Goal: Task Accomplishment & Management: Complete application form

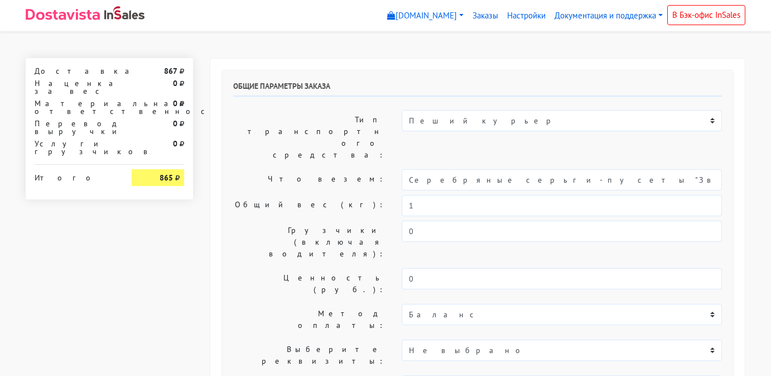
select select "11:00"
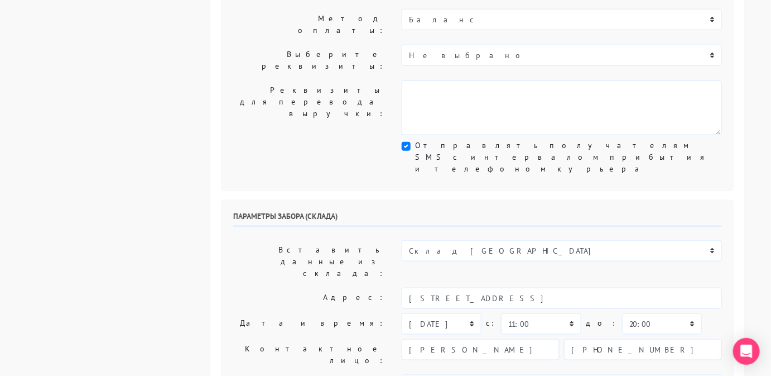
scroll to position [306, 0]
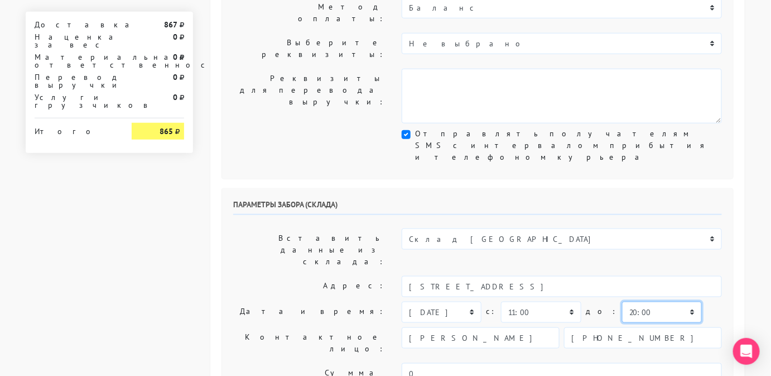
click at [622, 301] on select "00:00 00:30 01:00 01:30 02:00 02:30 03:00 03:30 04:00 04:30 05:00 05:30 06:00 0…" at bounding box center [662, 311] width 80 height 21
select select "12:00"
click at [622, 301] on select "00:00 00:30 01:00 01:30 02:00 02:30 03:00 03:30 04:00 04:30 05:00 05:30 06:00 0…" at bounding box center [662, 311] width 80 height 21
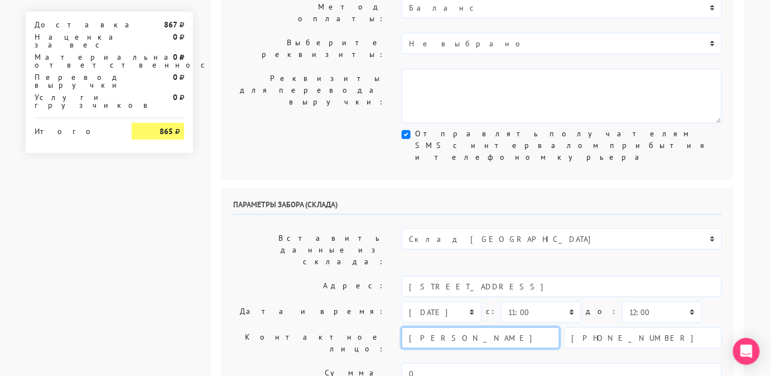
drag, startPoint x: 481, startPoint y: 209, endPoint x: 403, endPoint y: 204, distance: 77.8
click at [403, 327] on input "[PERSON_NAME]" at bounding box center [481, 337] width 158 height 21
click at [425, 327] on input "text" at bounding box center [481, 337] width 158 height 21
type input "менеджер"
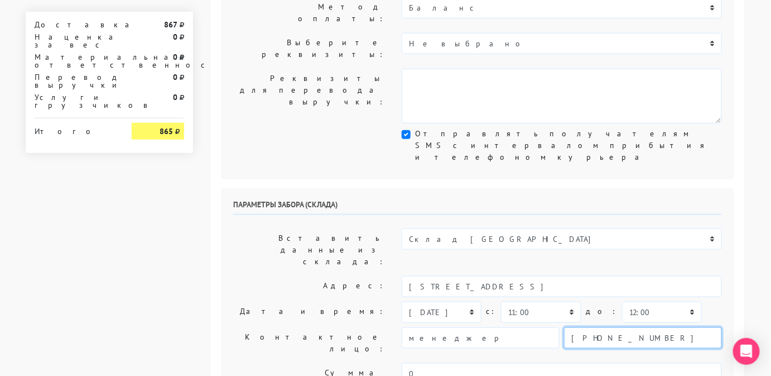
drag, startPoint x: 661, startPoint y: 208, endPoint x: 468, endPoint y: 180, distance: 195.5
click at [468, 189] on div "Параметры забора (склада) Вставить данные из склада: Склад Москва Склад [GEOGRA…" at bounding box center [477, 329] width 511 height 280
click at [619, 327] on input "text" at bounding box center [643, 337] width 158 height 21
type input "9806583831"
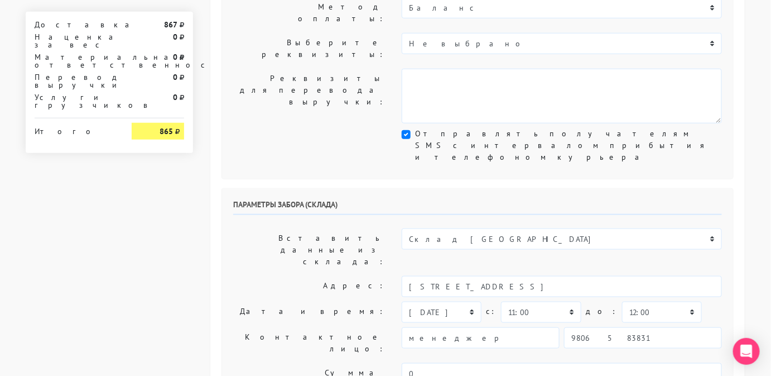
type textarea "Работаем с 11 утра, забрать раньше нельзя. Магазин SBLESKOM . Вход у остановки …"
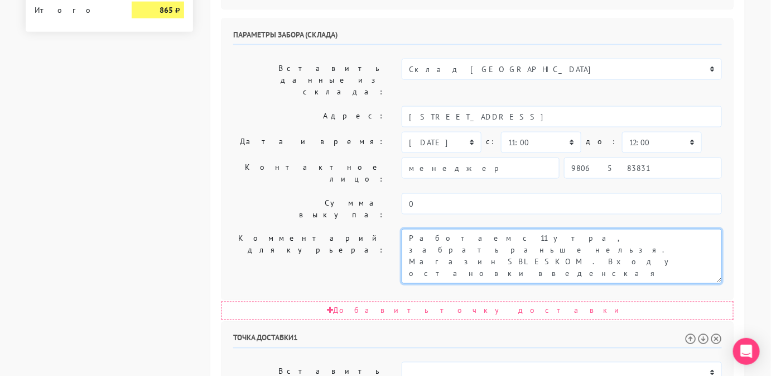
scroll to position [503, 0]
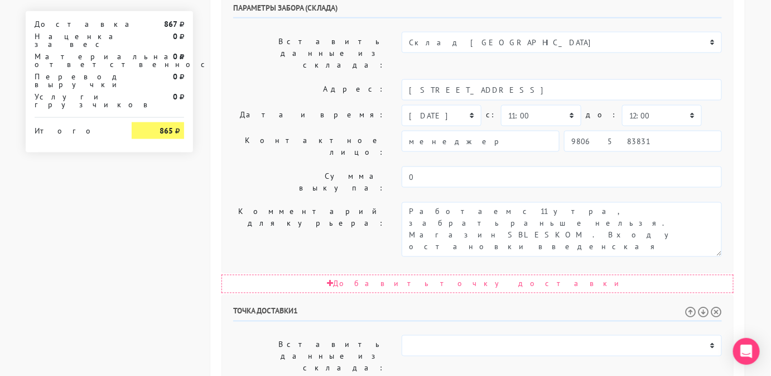
drag, startPoint x: 661, startPoint y: 210, endPoint x: 547, endPoint y: 210, distance: 113.8
paste textarea "[STREET_ADDRESS]."
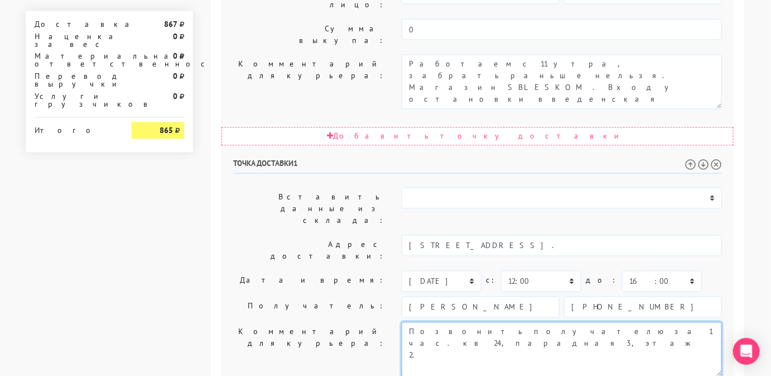
type textarea "Позвонить получателю за 1 час. кв 24, парадная 3, этаж 2."
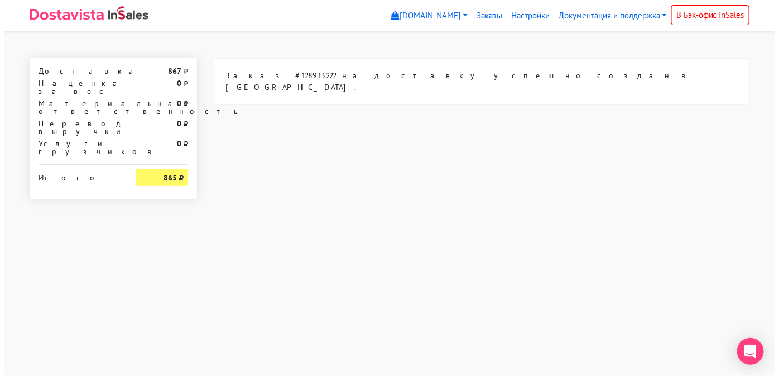
scroll to position [0, 0]
